Goal: Task Accomplishment & Management: Manage account settings

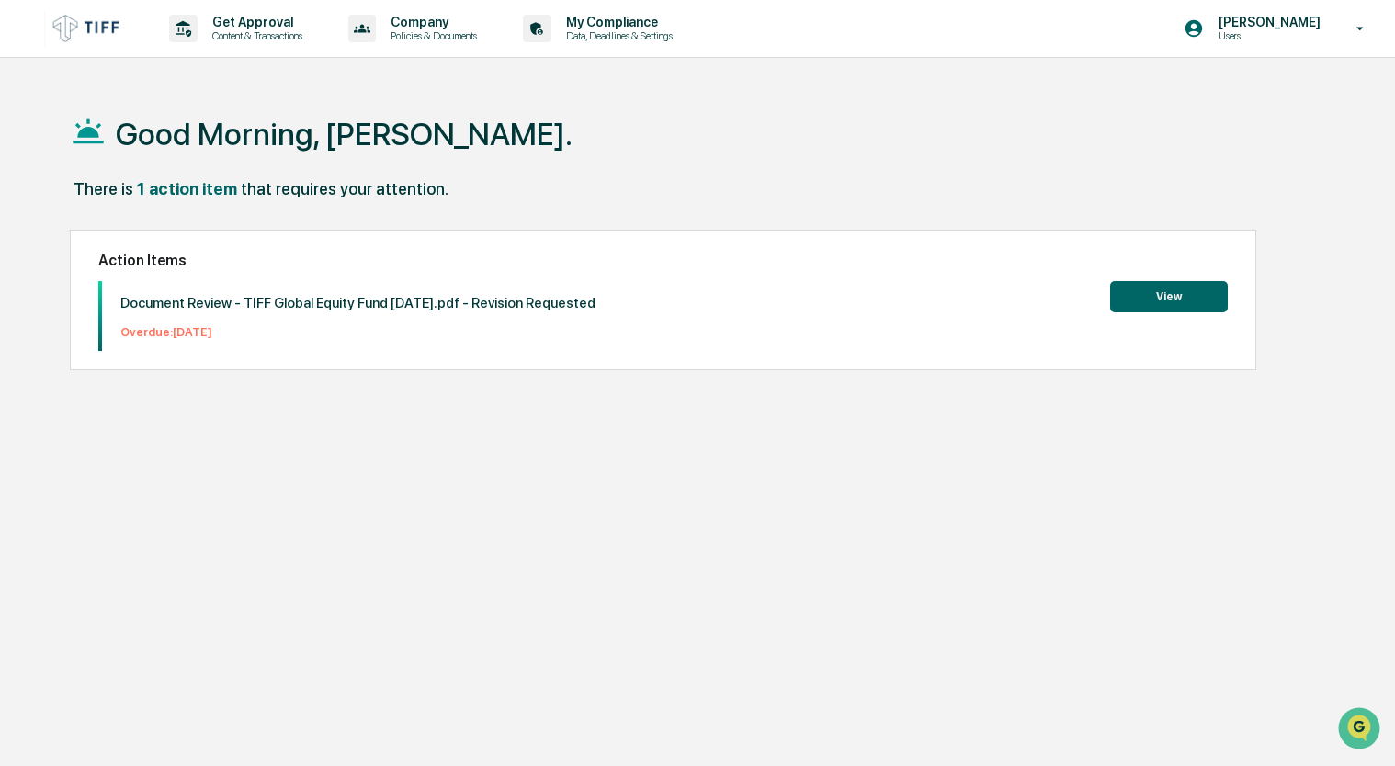
click at [1172, 307] on button "View" at bounding box center [1169, 296] width 118 height 31
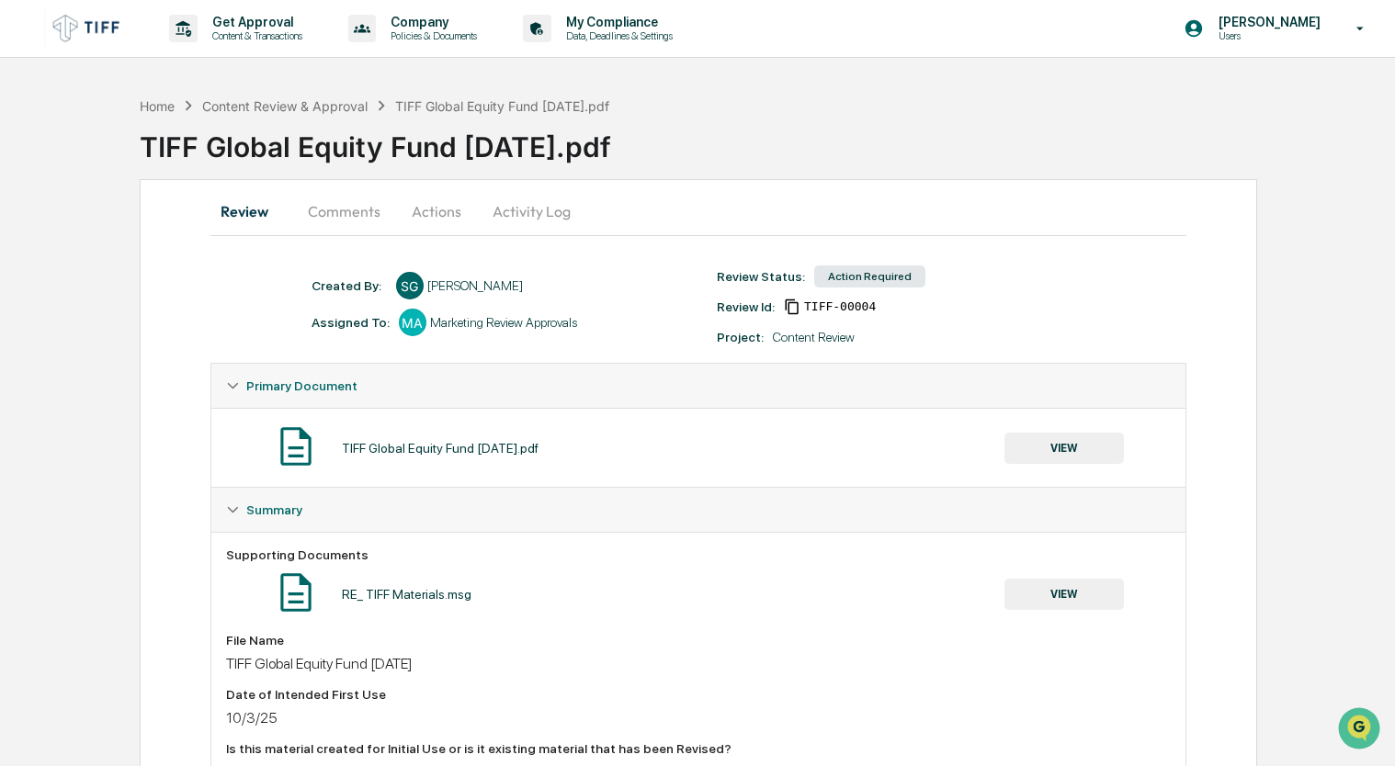
click at [506, 105] on div "TIFF Global Equity Fund [DATE].pdf" at bounding box center [502, 106] width 214 height 16
click at [331, 215] on button "Comments" at bounding box center [344, 211] width 102 height 44
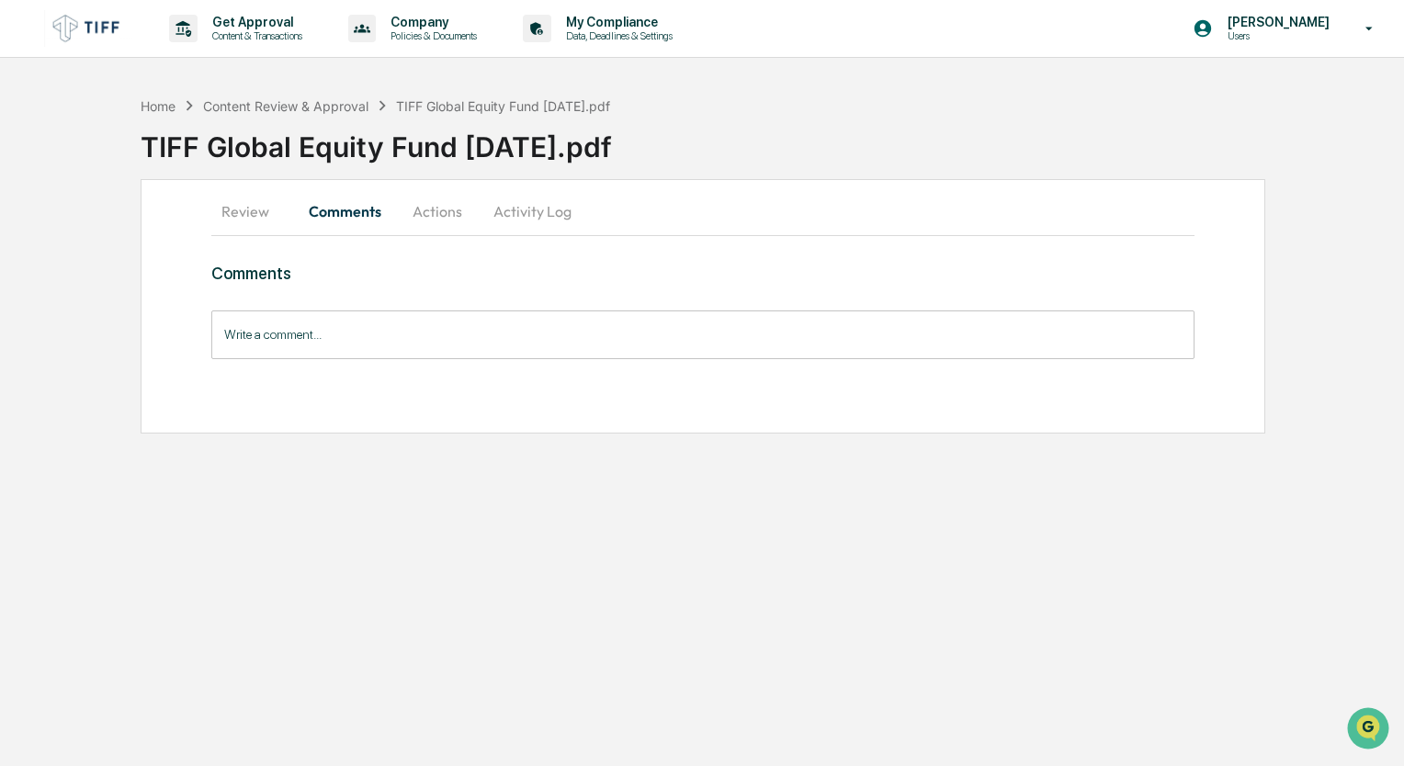
click at [452, 194] on button "Actions" at bounding box center [437, 211] width 83 height 44
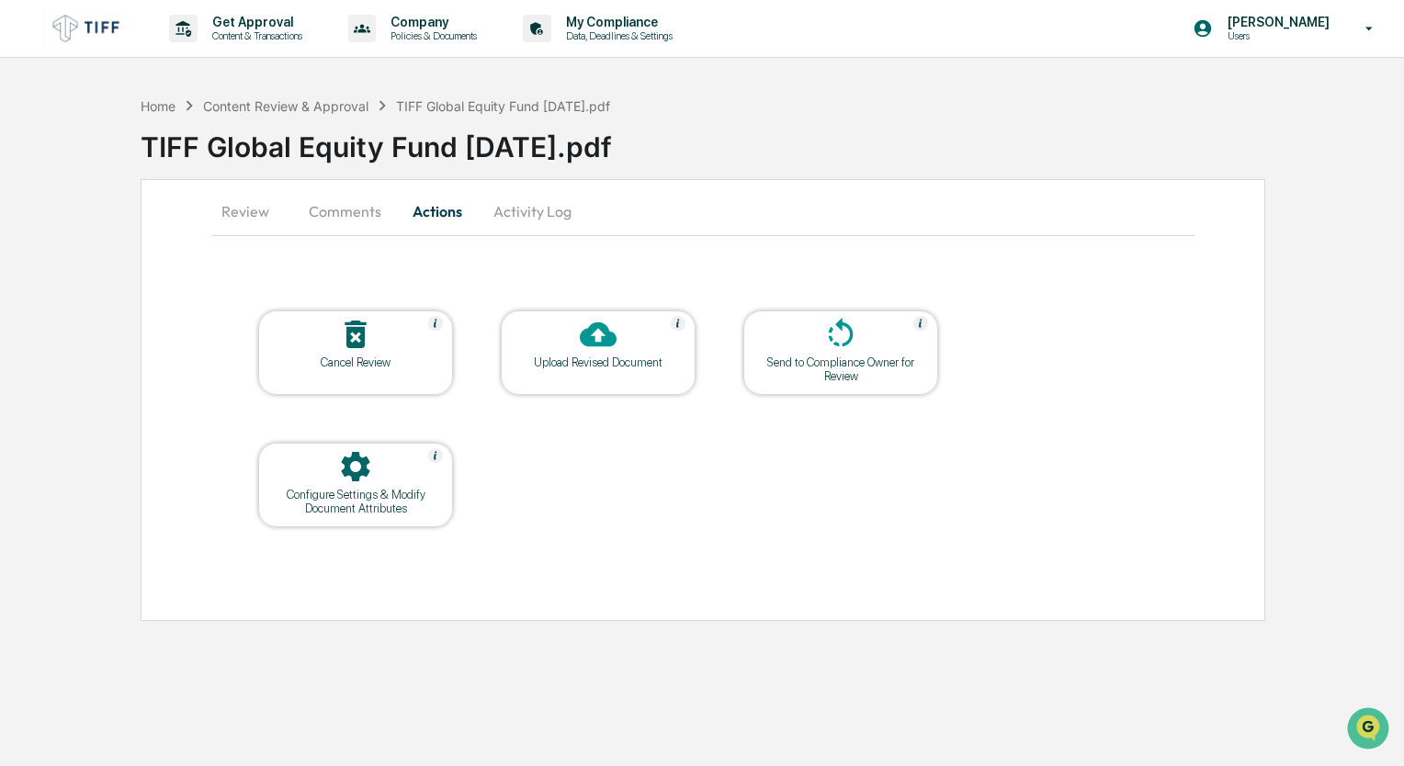
click at [594, 337] on icon at bounding box center [598, 335] width 37 height 25
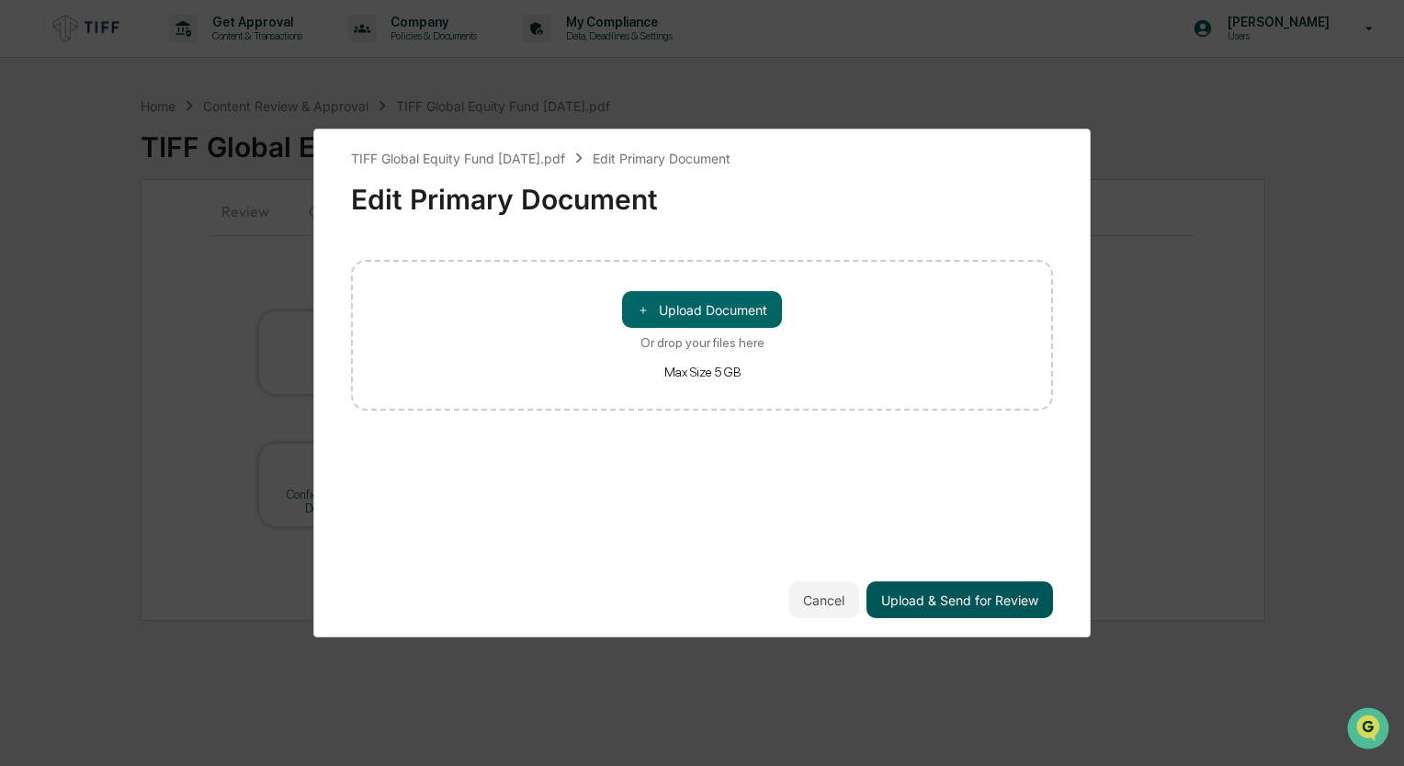
click at [946, 584] on button "Upload & Send for Review" at bounding box center [960, 600] width 187 height 37
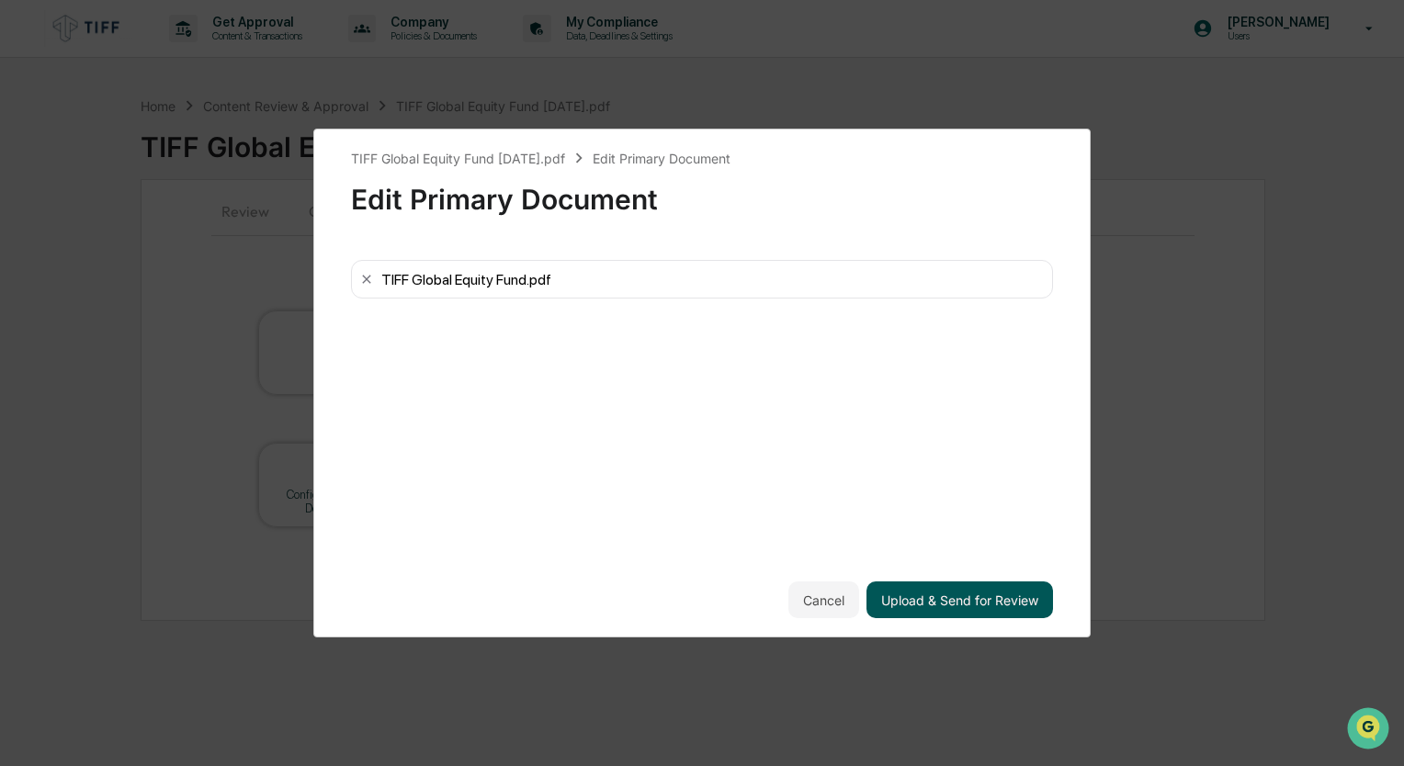
click at [917, 586] on button "Upload & Send for Review" at bounding box center [960, 600] width 187 height 37
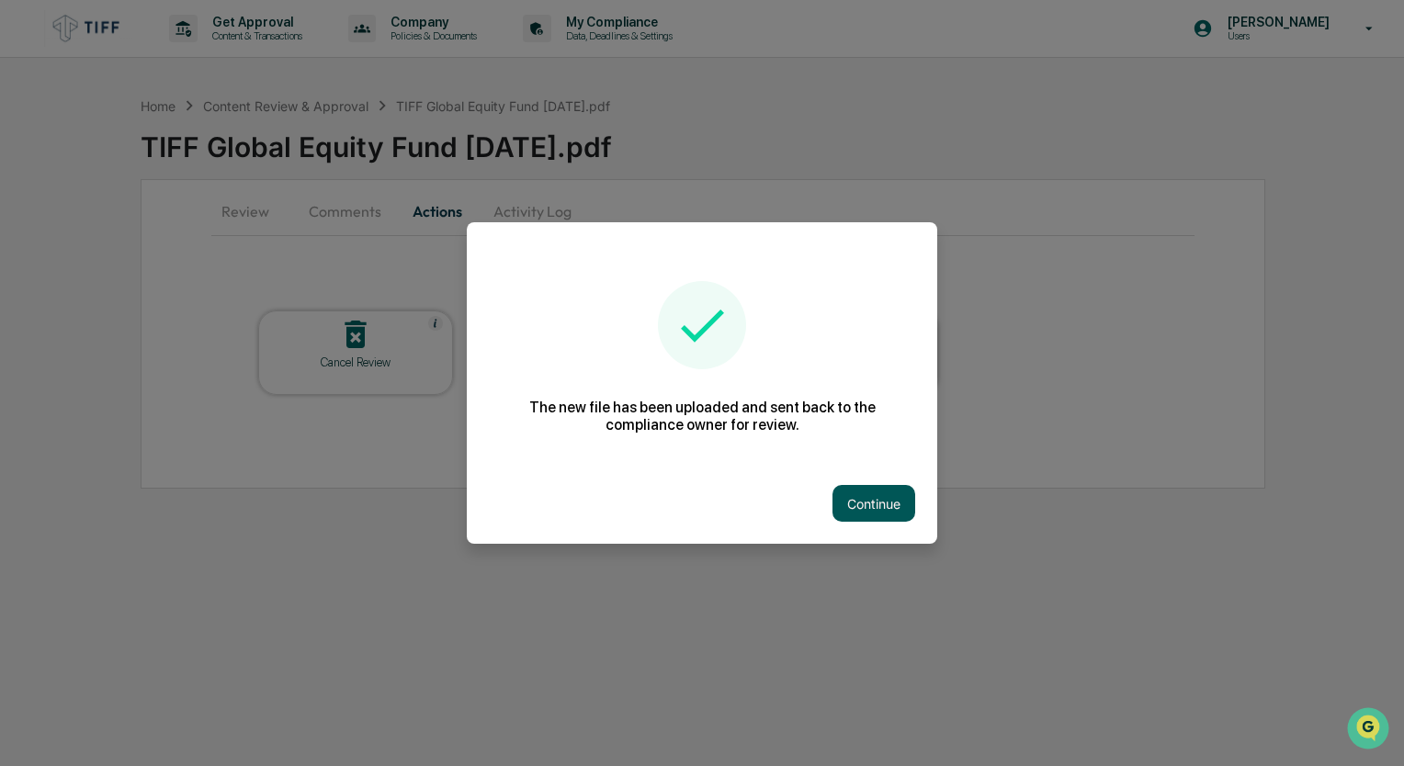
click at [860, 488] on button "Continue" at bounding box center [874, 503] width 83 height 37
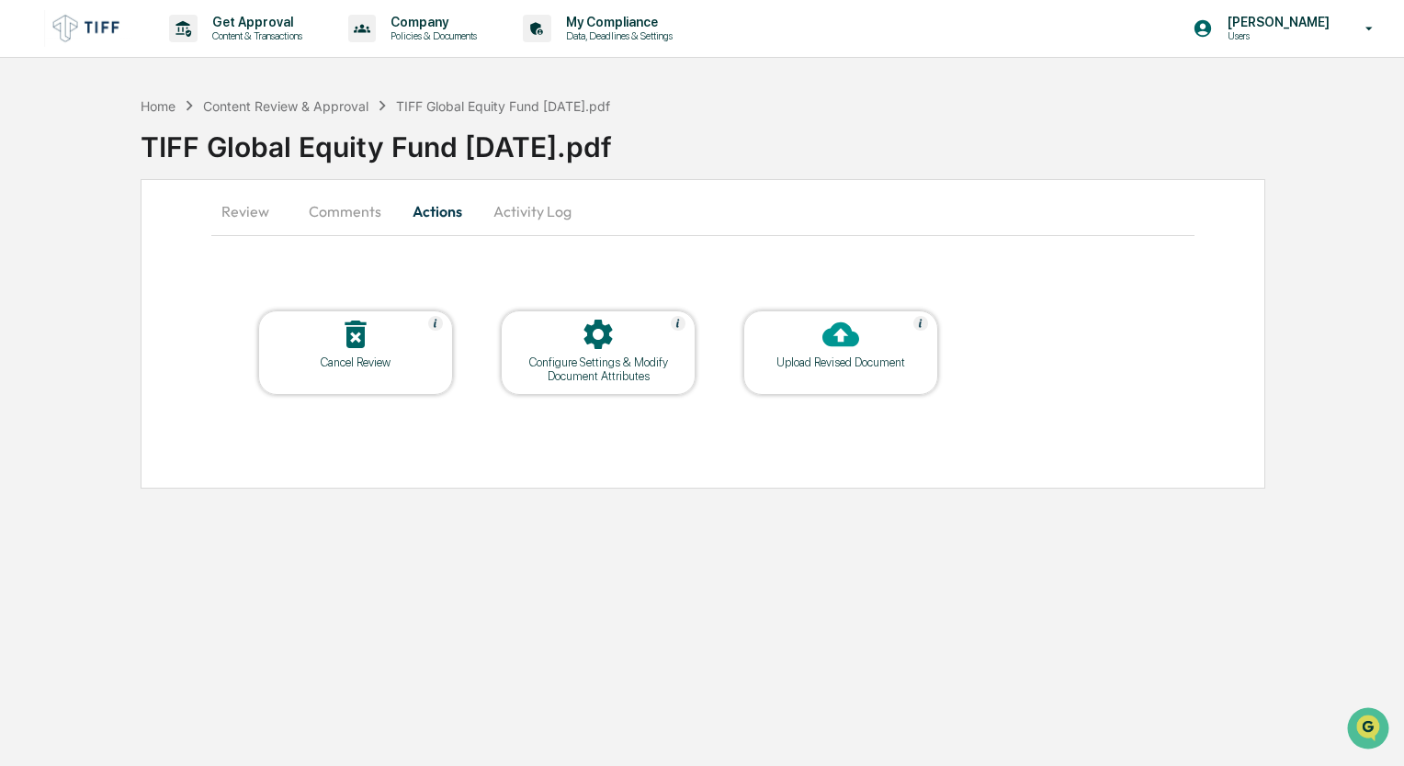
drag, startPoint x: 498, startPoint y: 231, endPoint x: 512, endPoint y: 220, distance: 17.7
click at [502, 228] on button "Activity Log" at bounding box center [533, 211] width 108 height 44
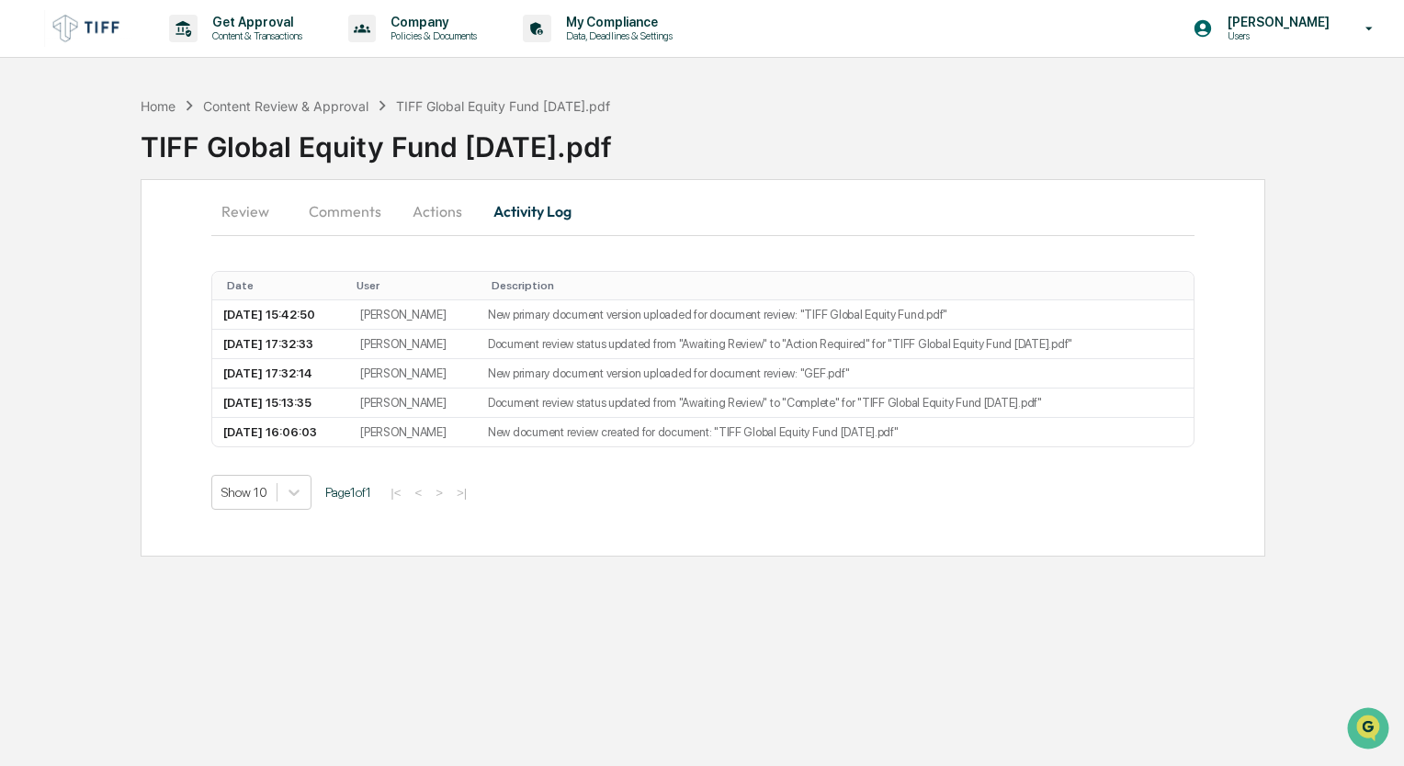
click at [379, 212] on button "Comments" at bounding box center [345, 211] width 102 height 44
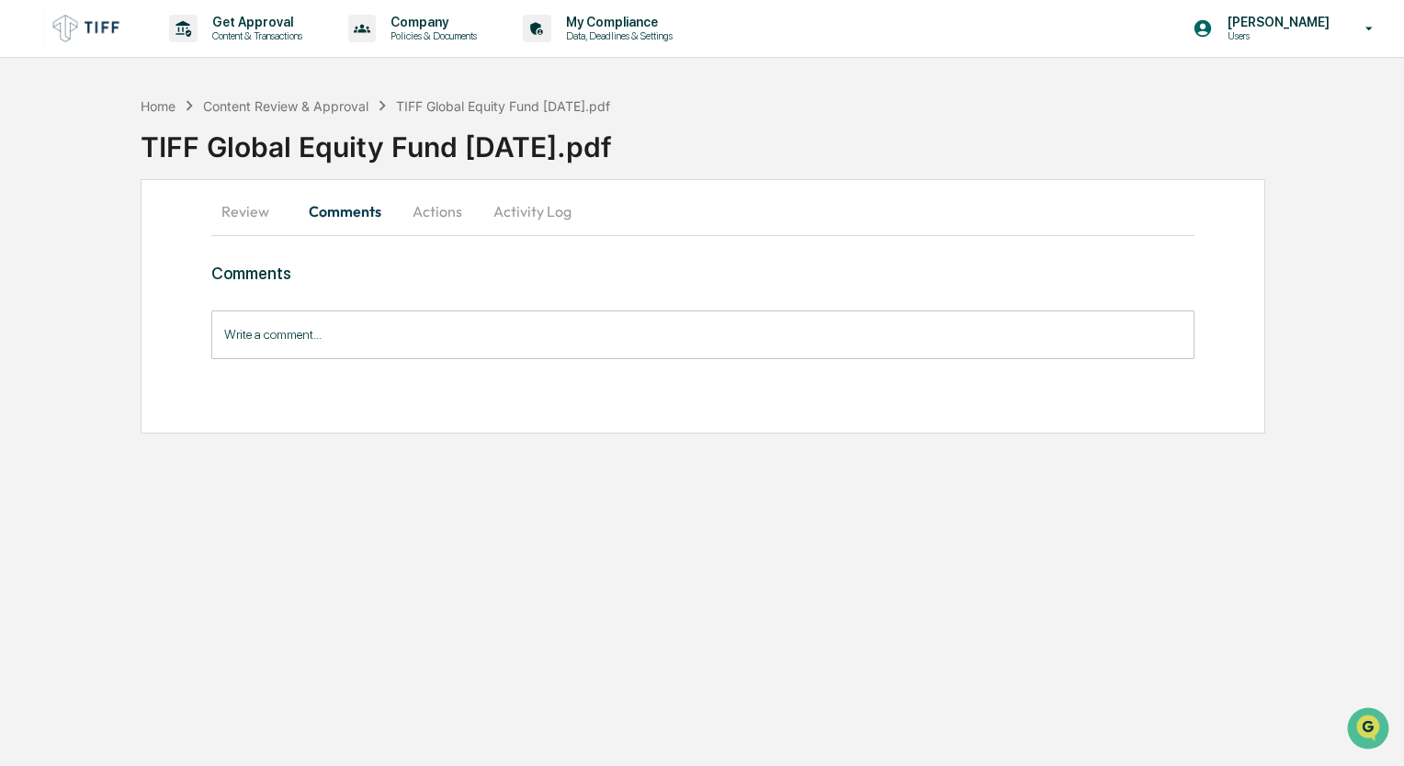
click at [312, 339] on input "Write a comment..." at bounding box center [702, 335] width 983 height 49
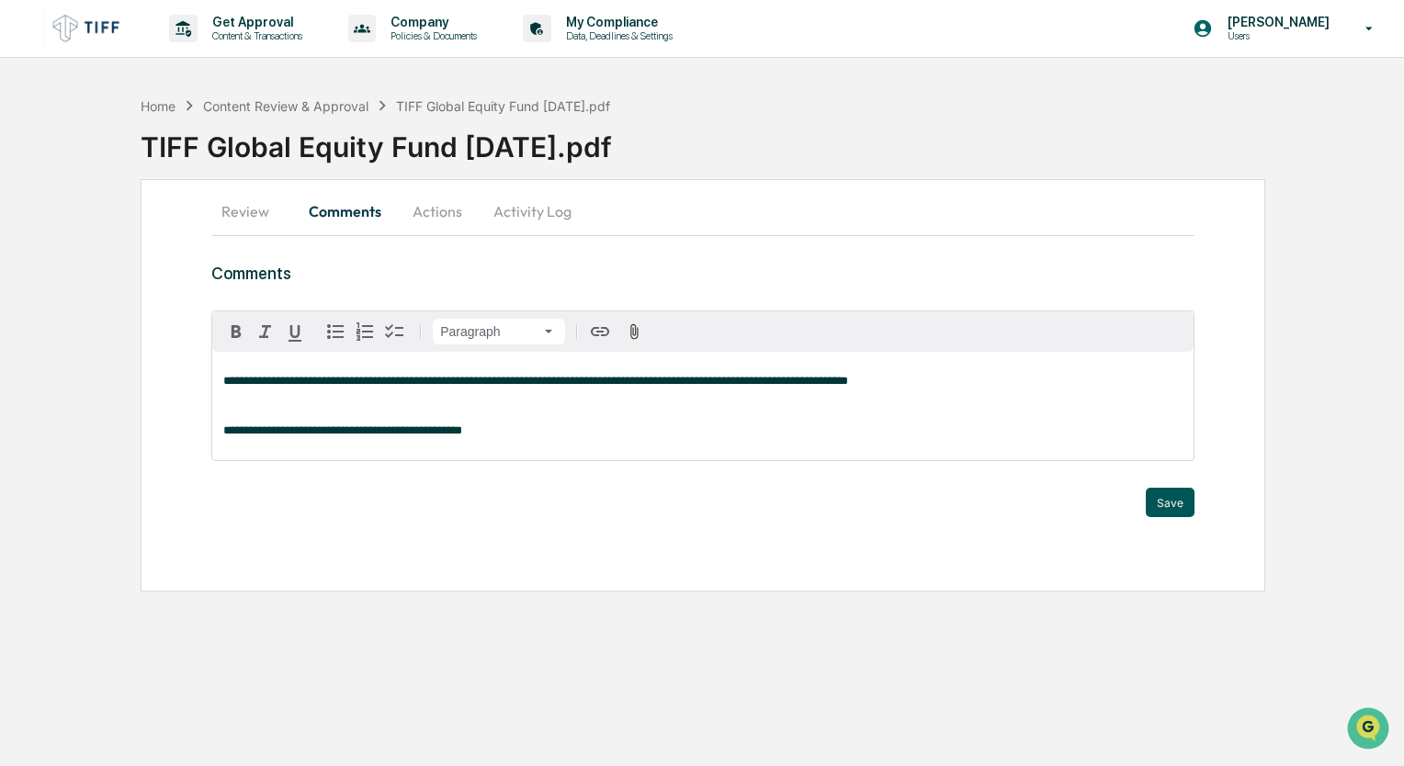
click at [1173, 505] on button "Save" at bounding box center [1170, 502] width 49 height 29
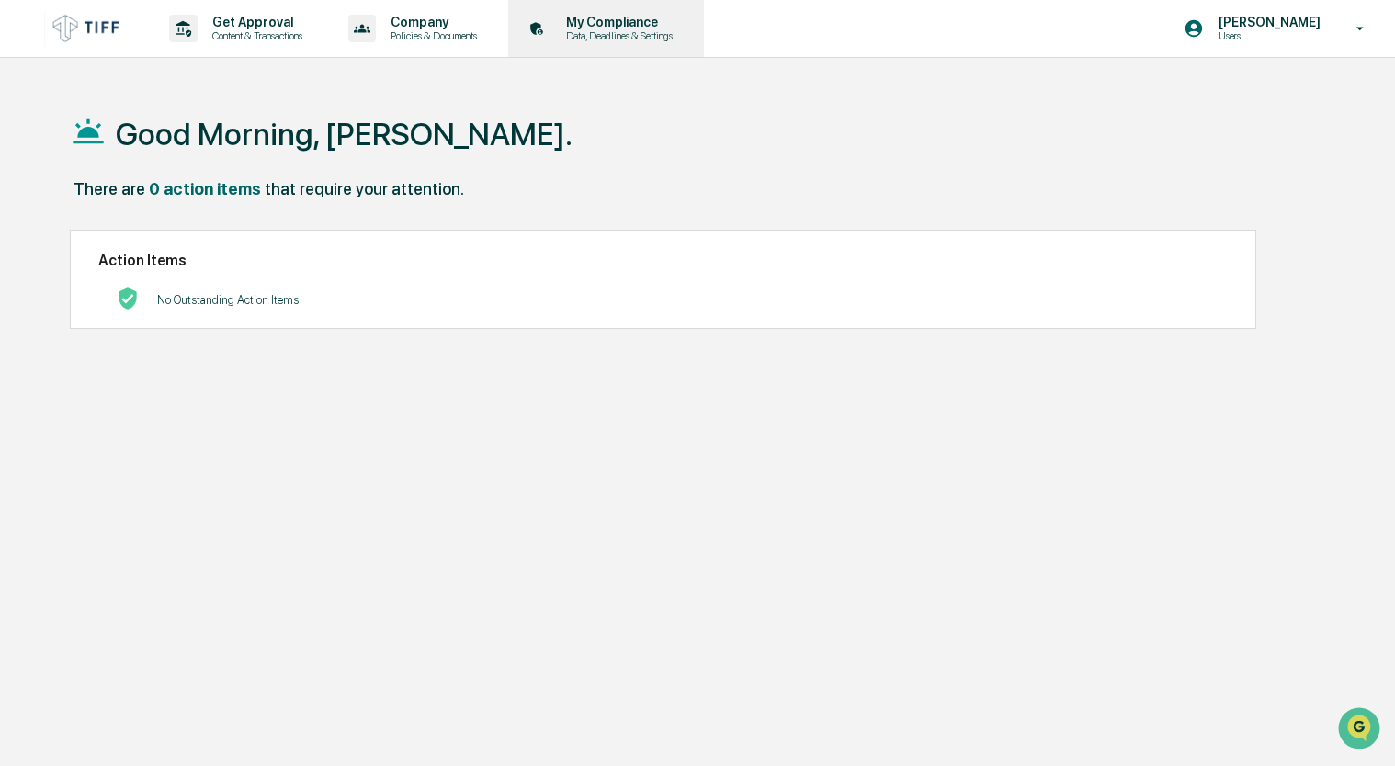
click at [647, 30] on p "Data, Deadlines & Settings" at bounding box center [616, 35] width 131 height 13
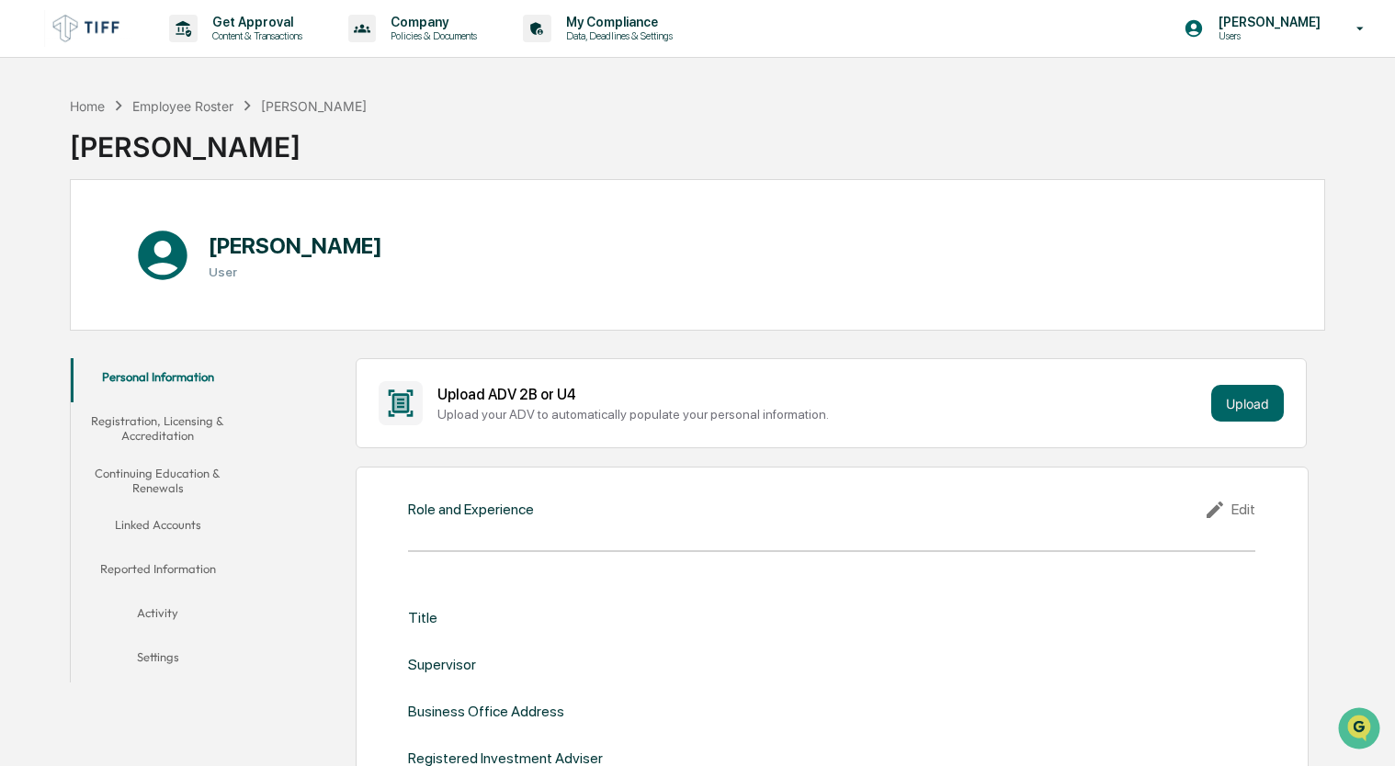
click at [146, 625] on button "Activity" at bounding box center [158, 617] width 175 height 44
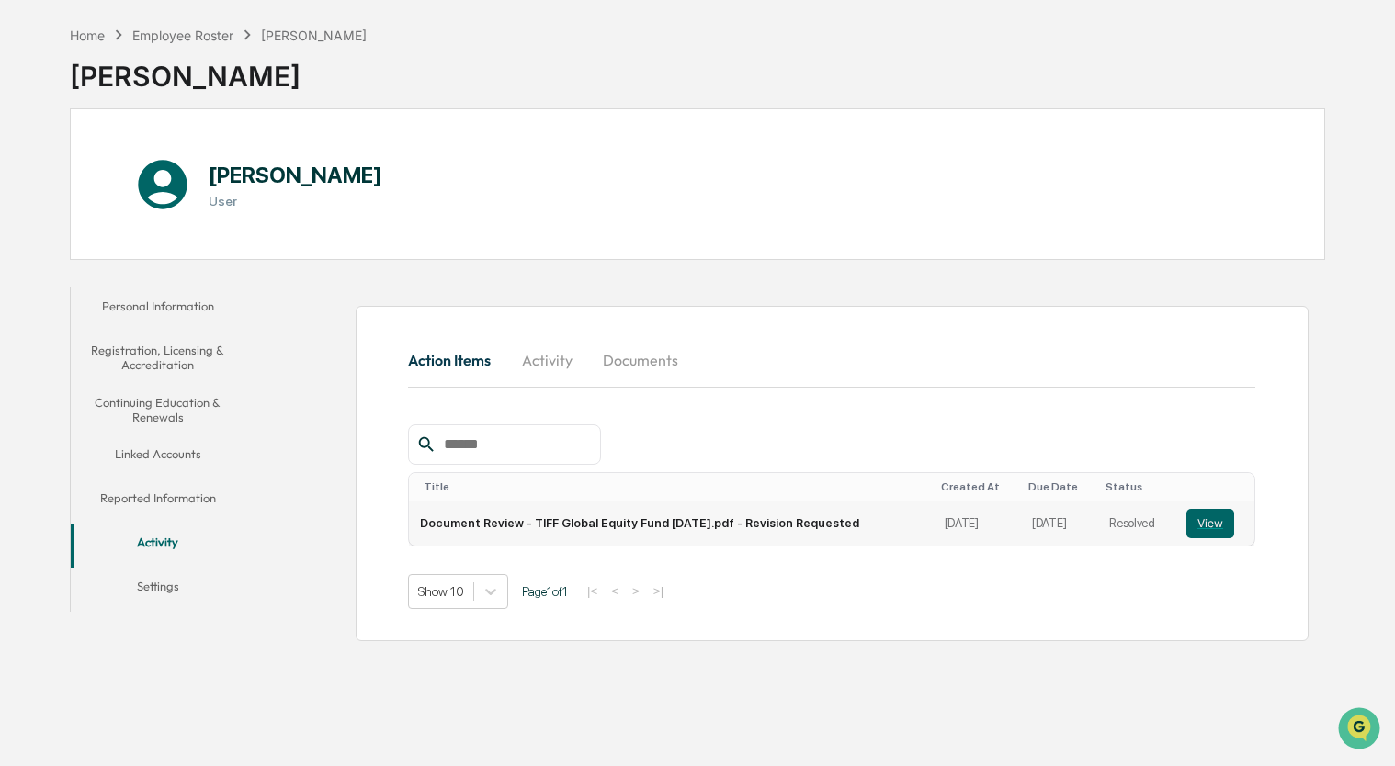
scroll to position [86, 0]
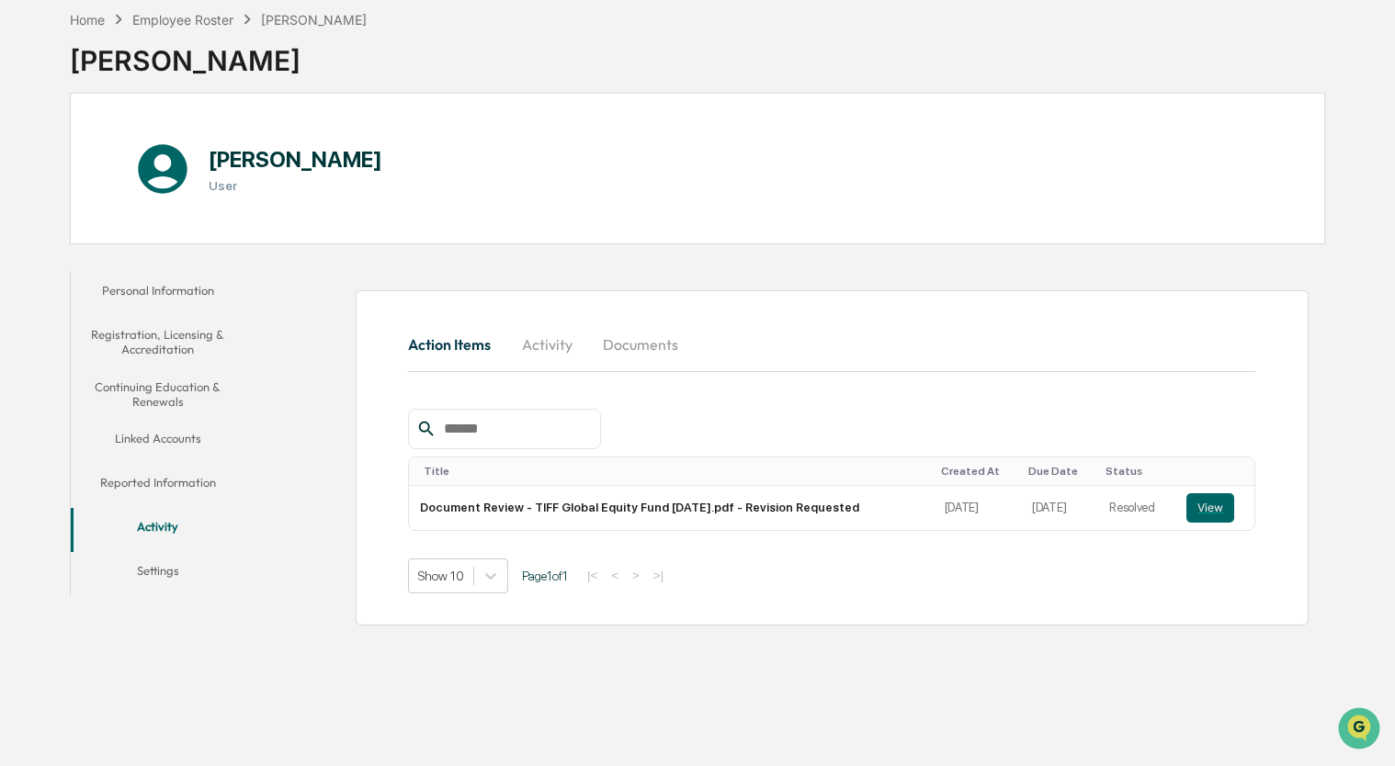
click at [654, 353] on button "Documents" at bounding box center [640, 345] width 105 height 44
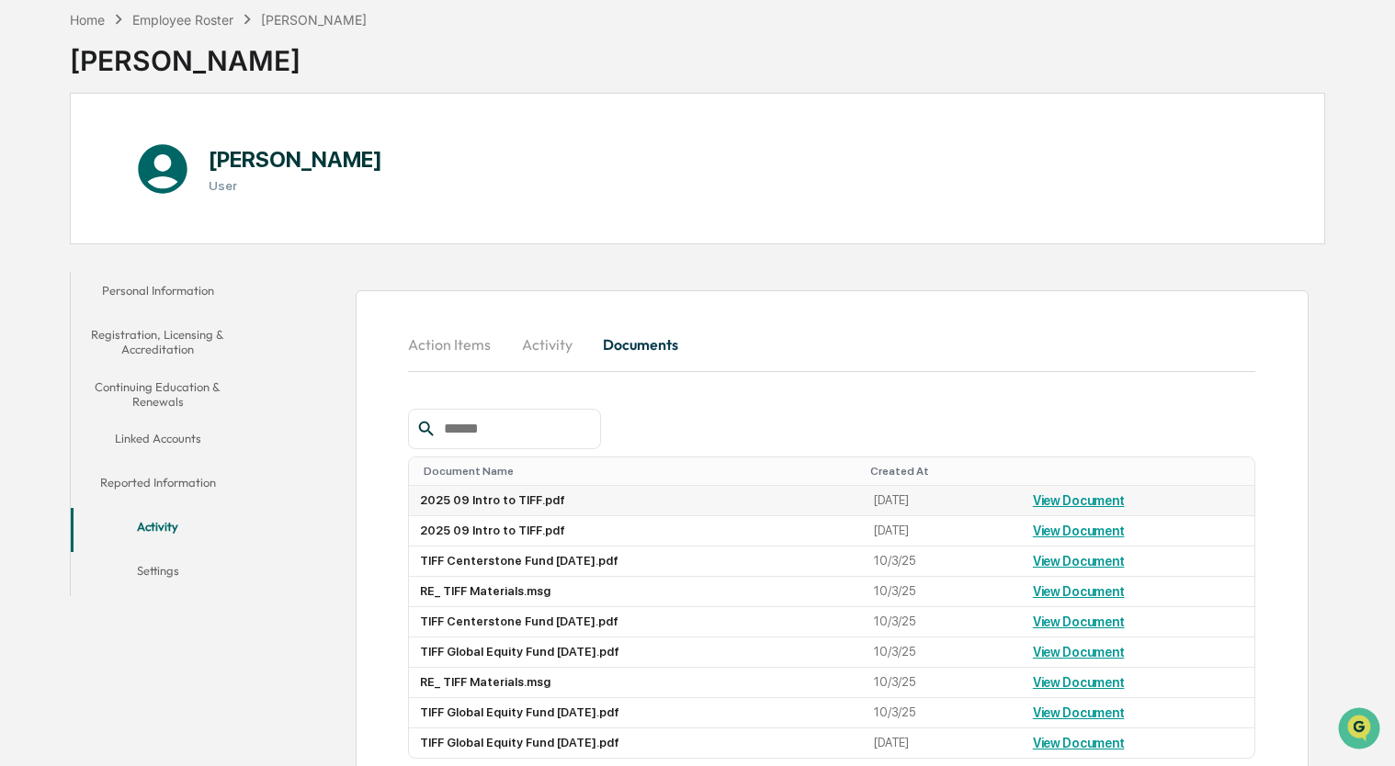
drag, startPoint x: 508, startPoint y: 492, endPoint x: 558, endPoint y: 495, distance: 49.8
click at [511, 497] on td "2025 09 Intro to TIFF.pdf" at bounding box center [636, 501] width 454 height 30
click at [1089, 503] on link "View Document" at bounding box center [1079, 501] width 92 height 15
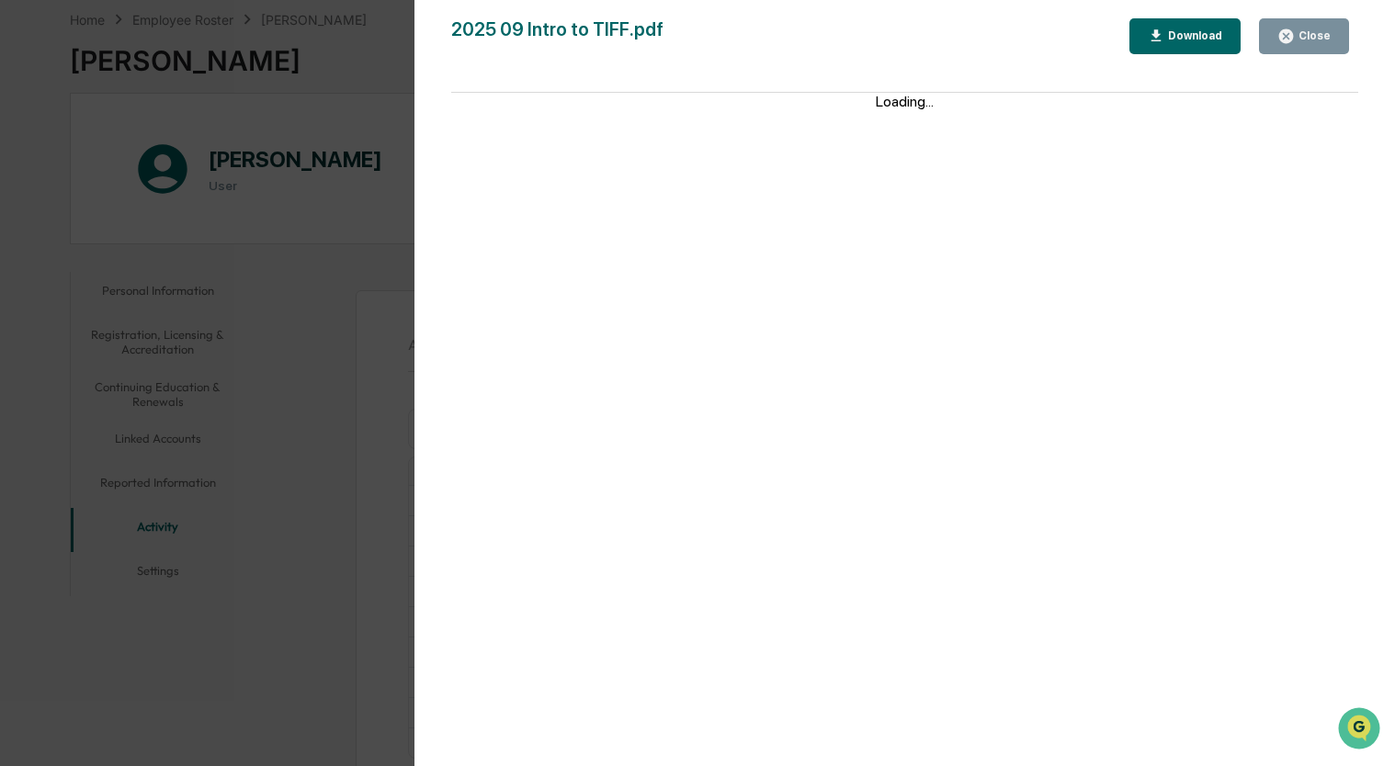
scroll to position [152, 0]
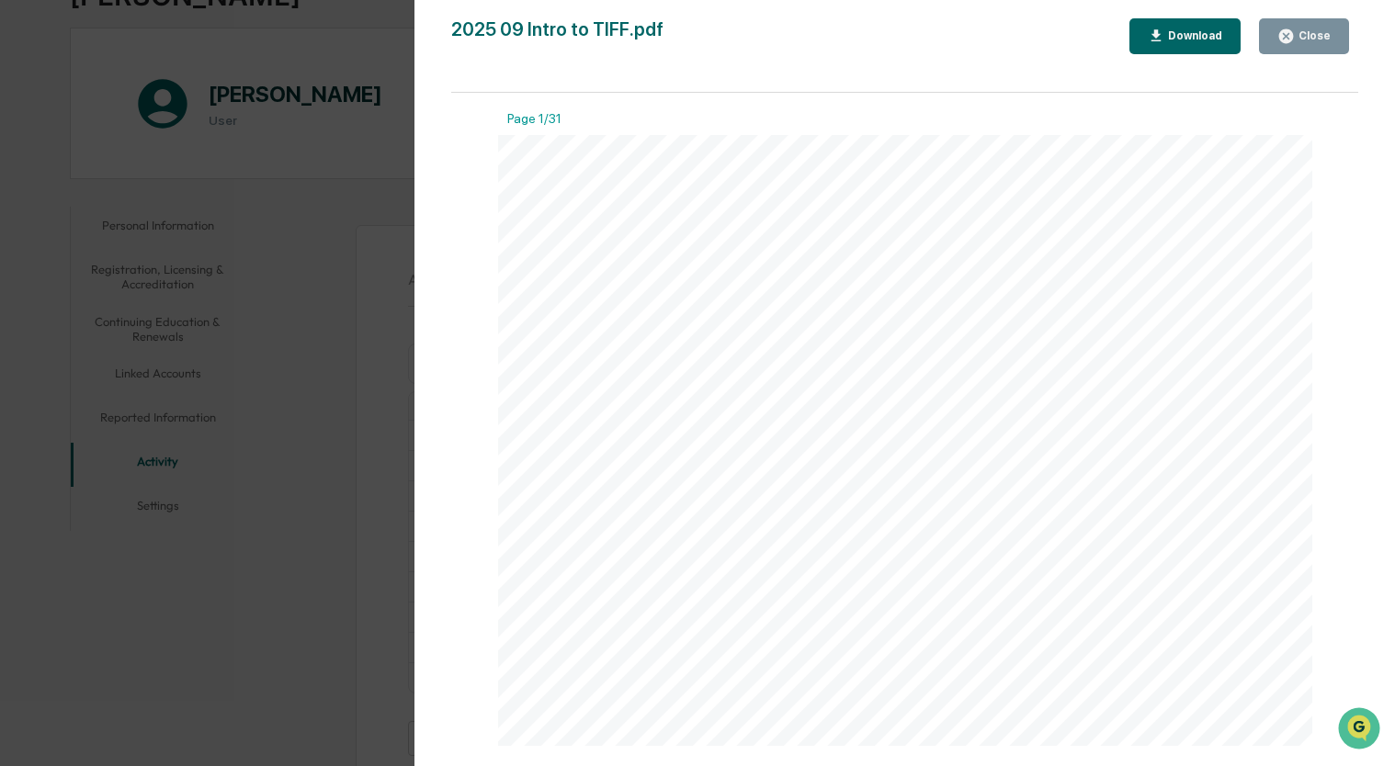
click at [366, 427] on div "Version History 10/01/2025, 08:40 PM Samantha Gross 2025 09 Intro to TIFF.pdf C…" at bounding box center [697, 383] width 1395 height 766
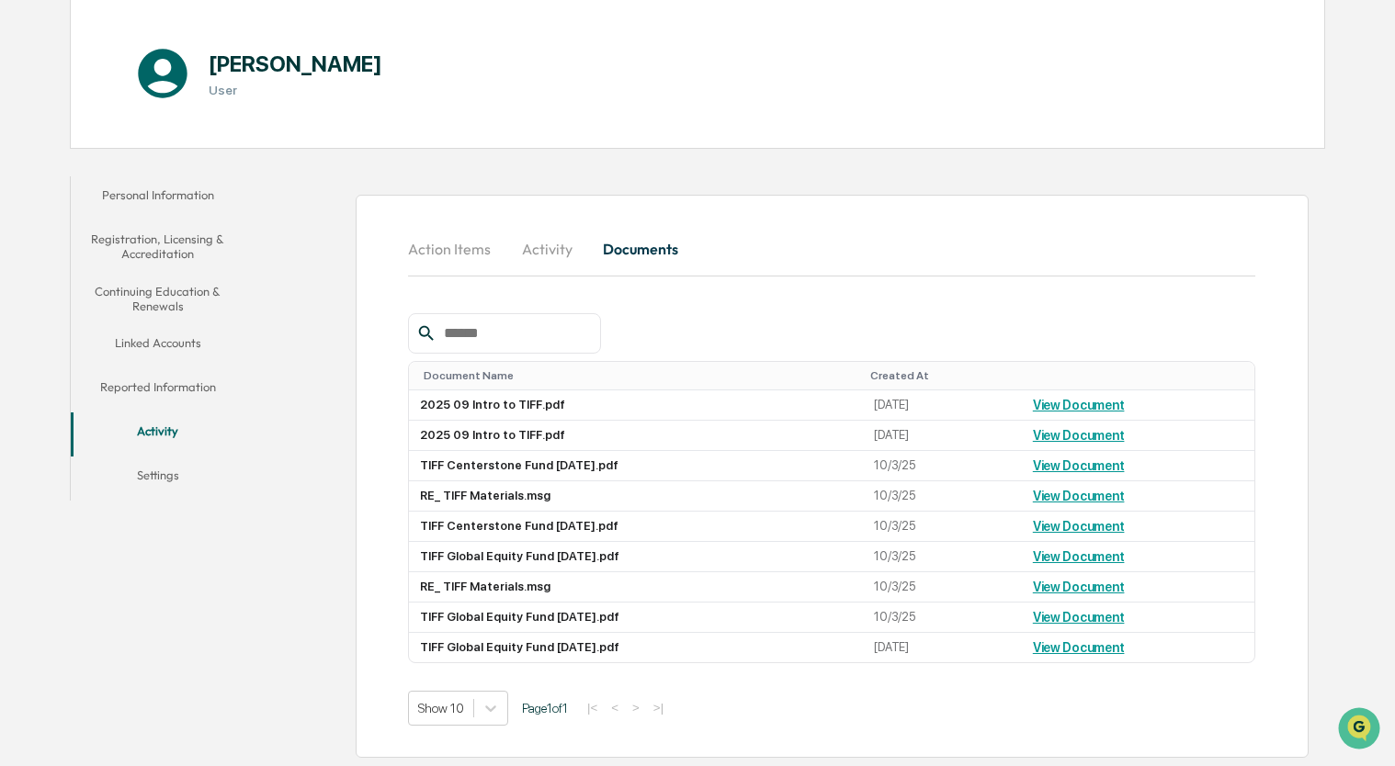
scroll to position [0, 0]
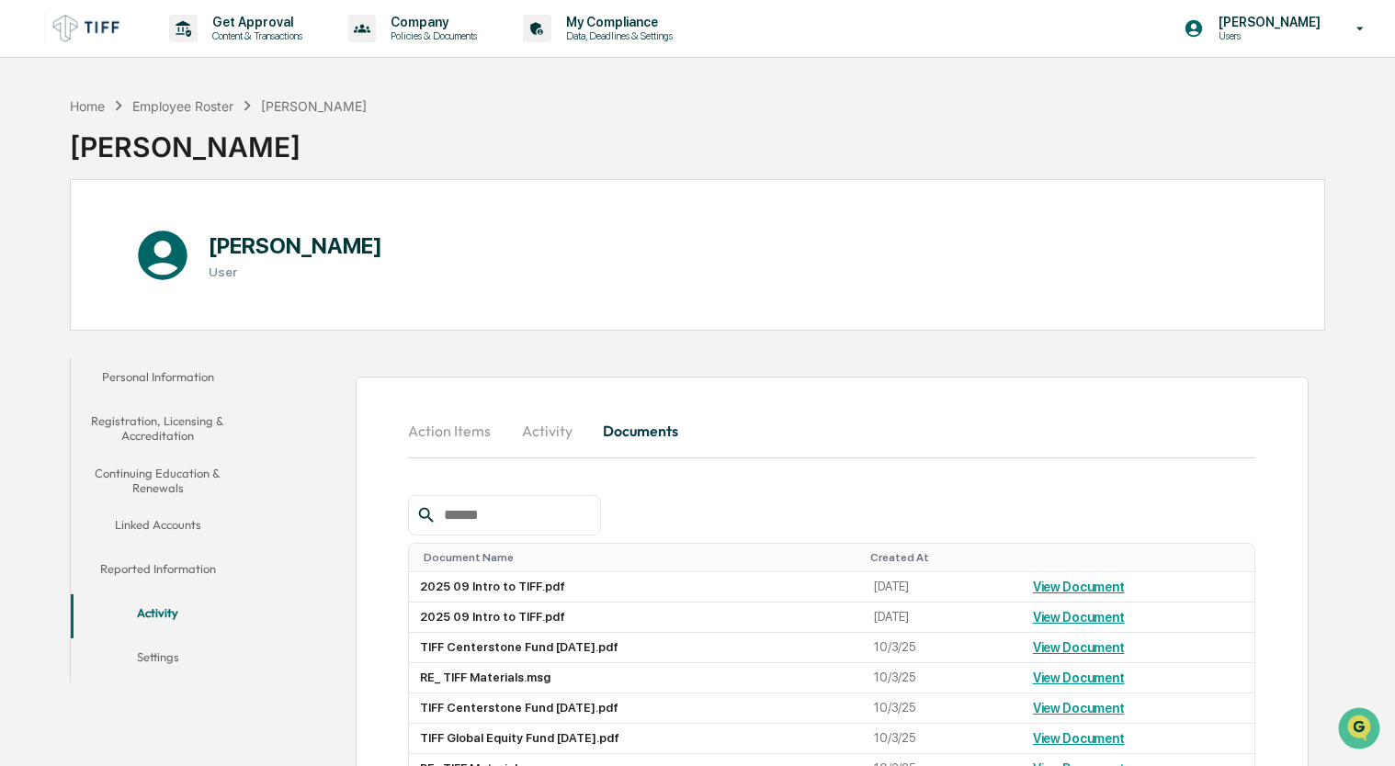
click at [543, 434] on button "Activity" at bounding box center [546, 431] width 83 height 44
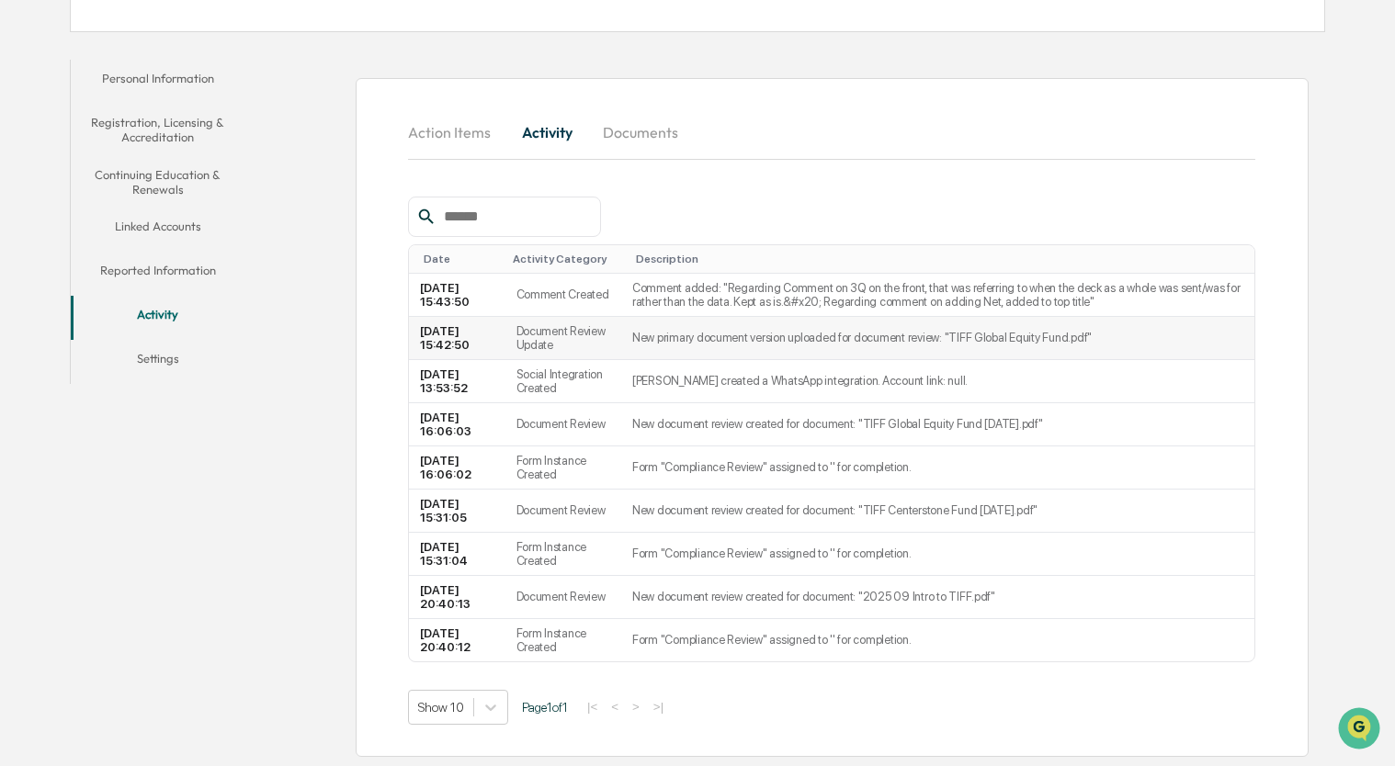
scroll to position [29, 0]
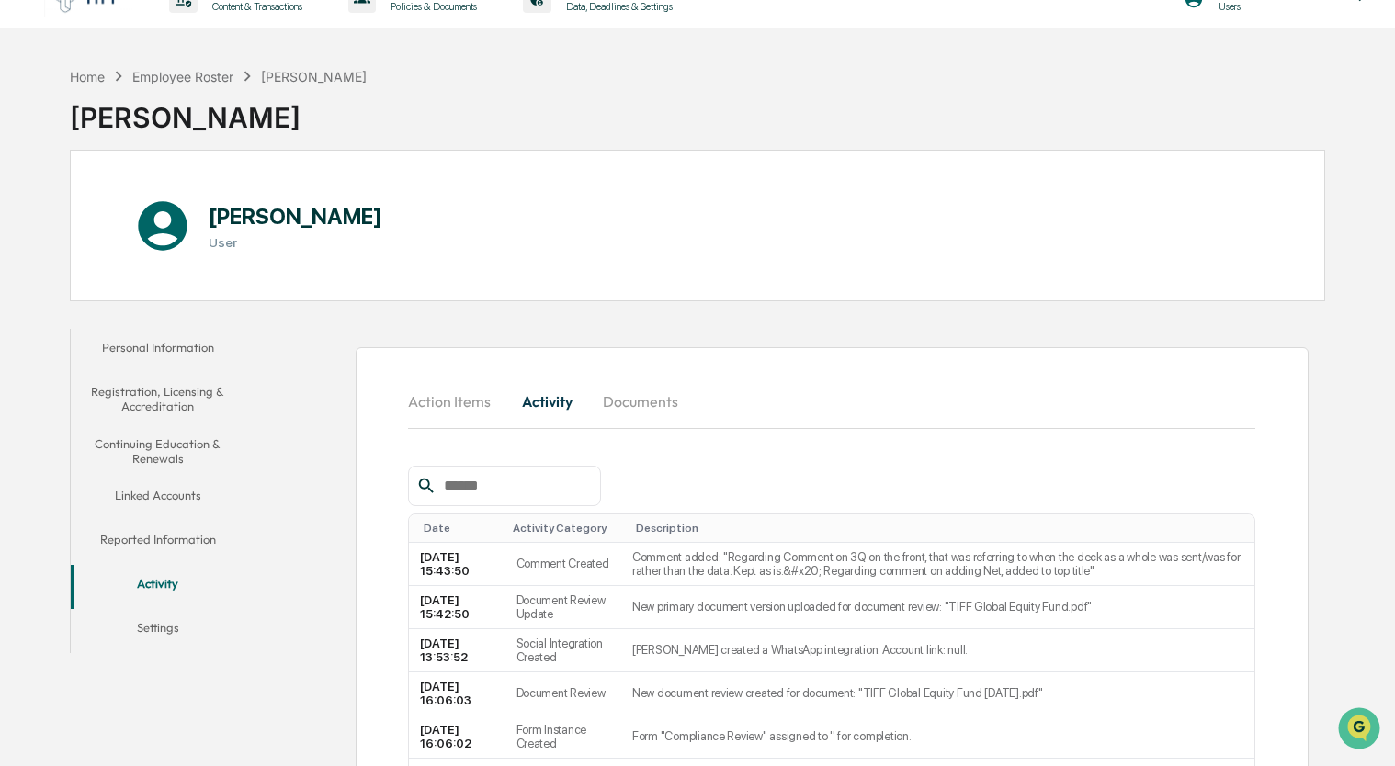
click at [469, 392] on button "Action Items" at bounding box center [456, 402] width 97 height 44
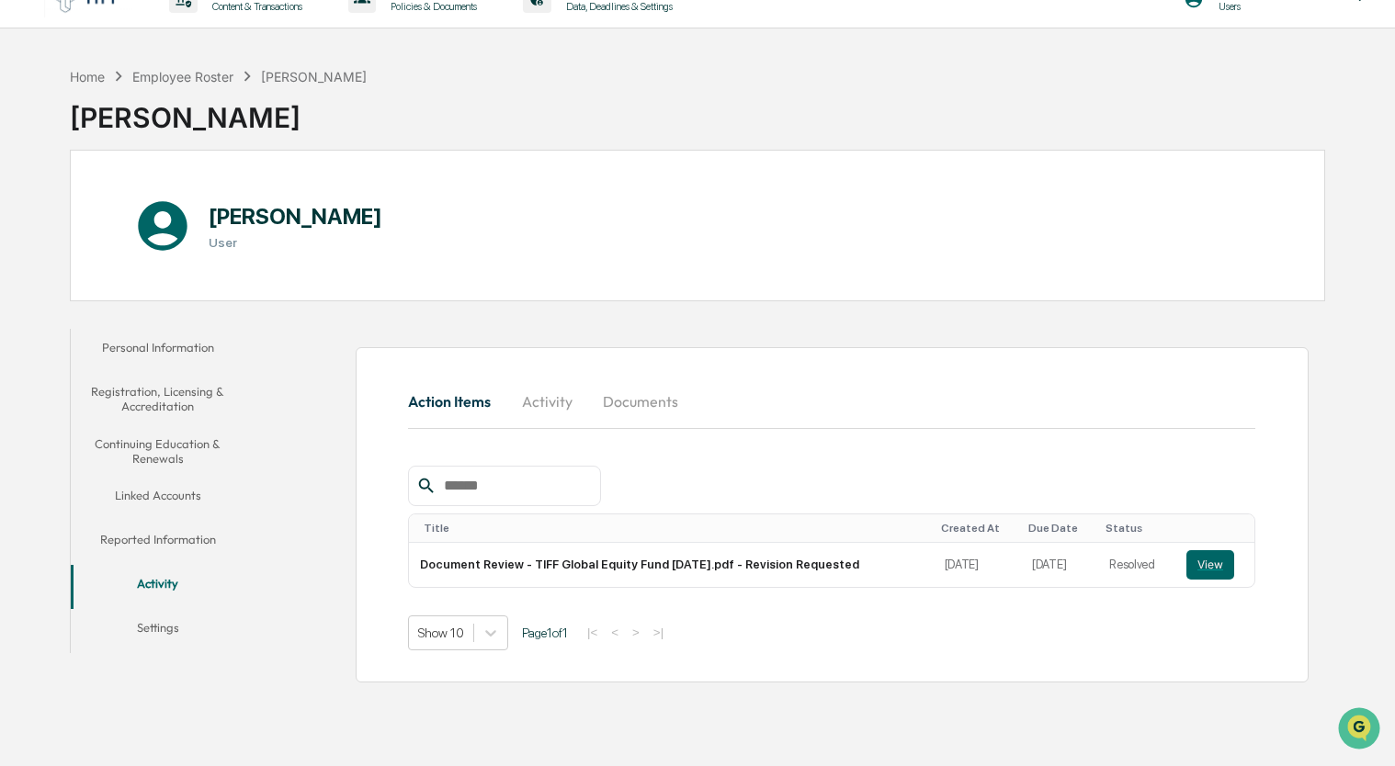
click at [611, 396] on button "Documents" at bounding box center [640, 402] width 105 height 44
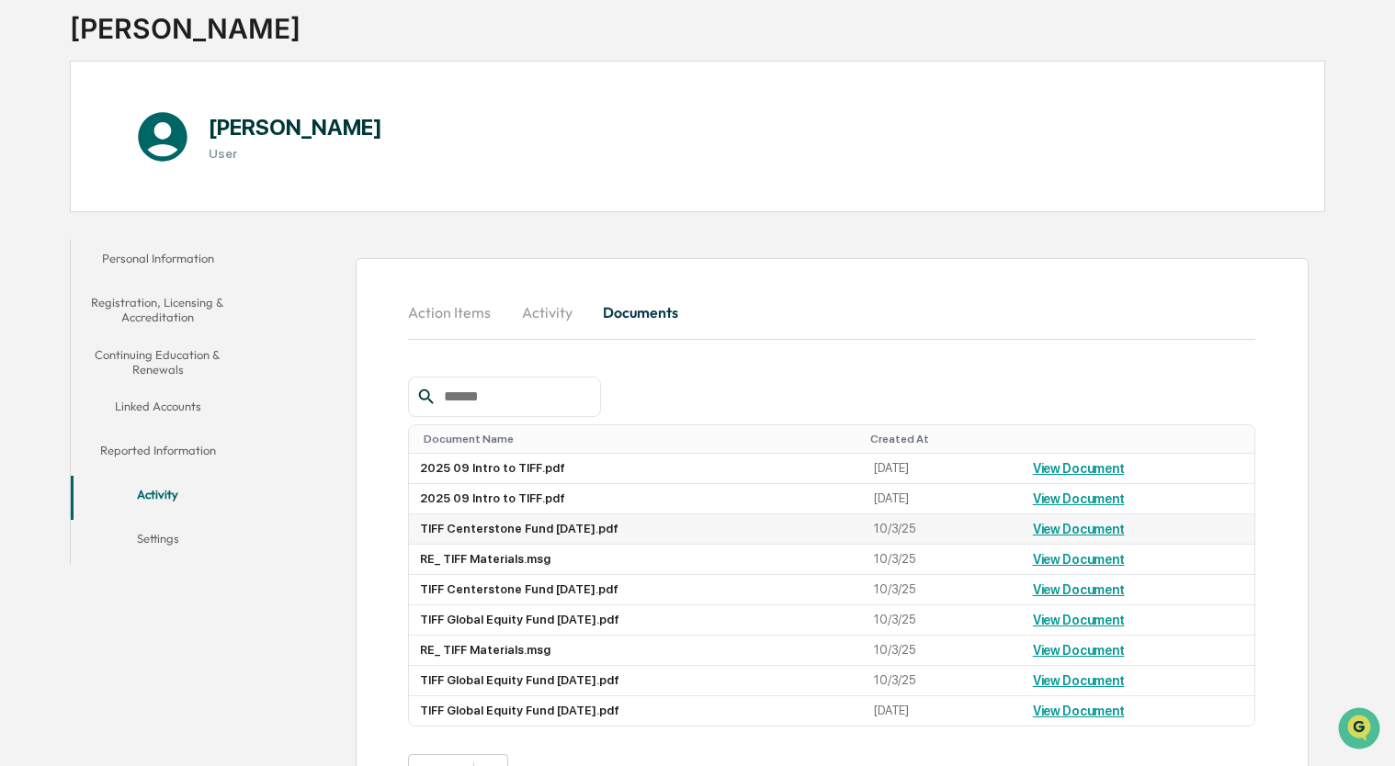
scroll to position [182, 0]
